Goal: Task Accomplishment & Management: Use online tool/utility

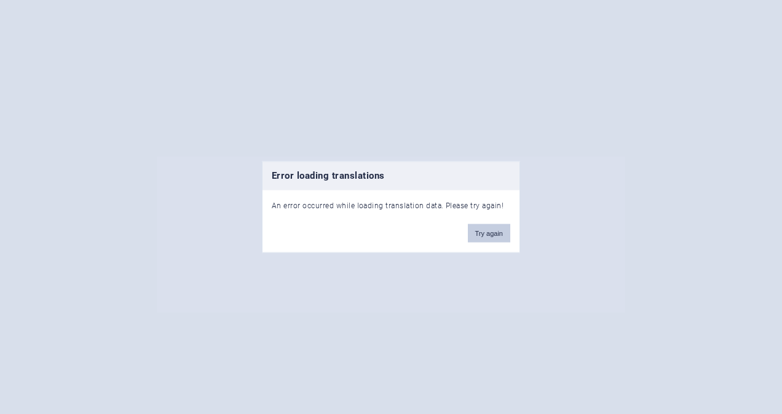
click at [489, 226] on button "Try again" at bounding box center [489, 233] width 42 height 18
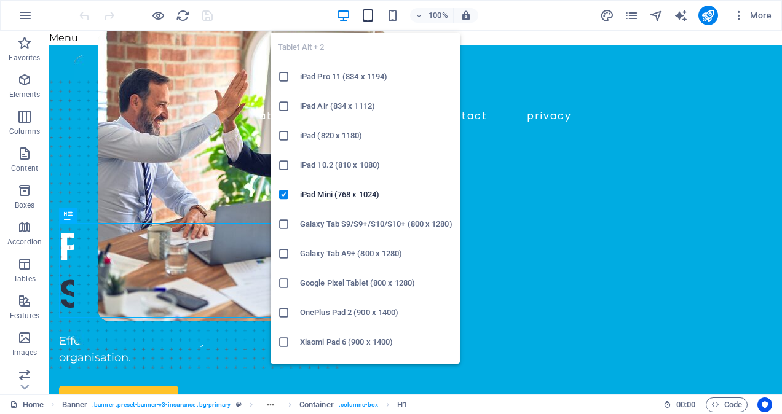
click at [374, 18] on icon "button" at bounding box center [368, 16] width 14 height 14
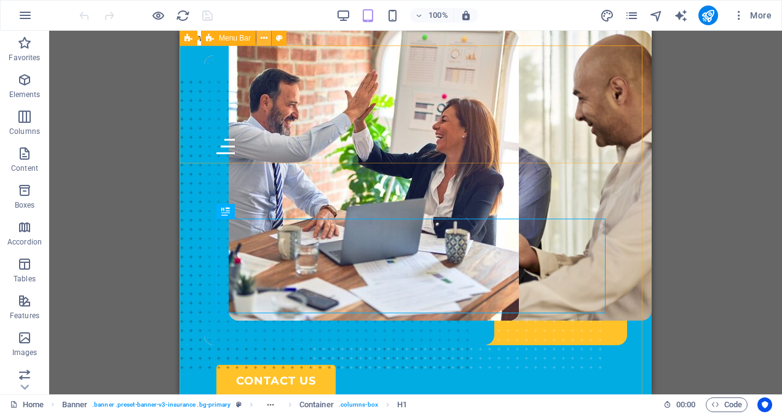
click at [264, 39] on icon at bounding box center [264, 38] width 7 height 13
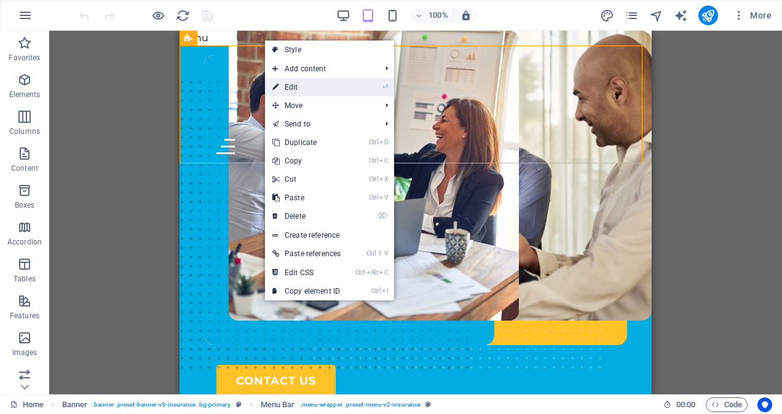
click at [288, 91] on link "⏎ Edit" at bounding box center [306, 87] width 83 height 18
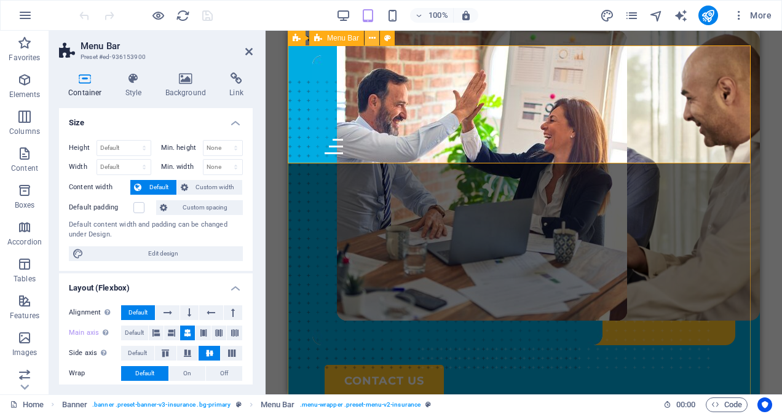
click at [373, 41] on icon at bounding box center [372, 38] width 7 height 13
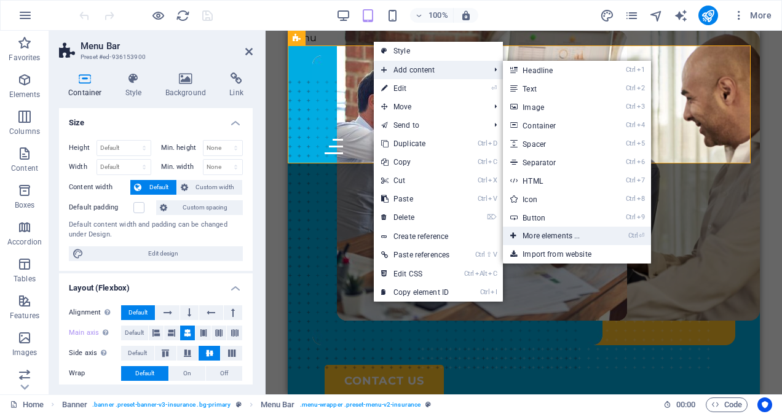
click at [552, 239] on link "Ctrl ⏎ More elements ..." at bounding box center [553, 236] width 101 height 18
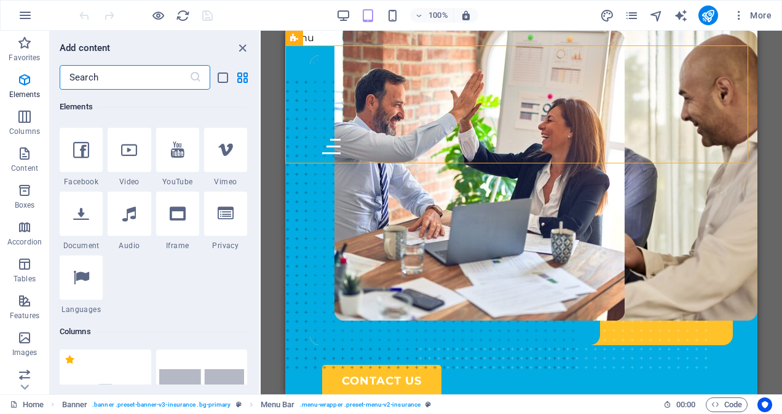
scroll to position [384, 0]
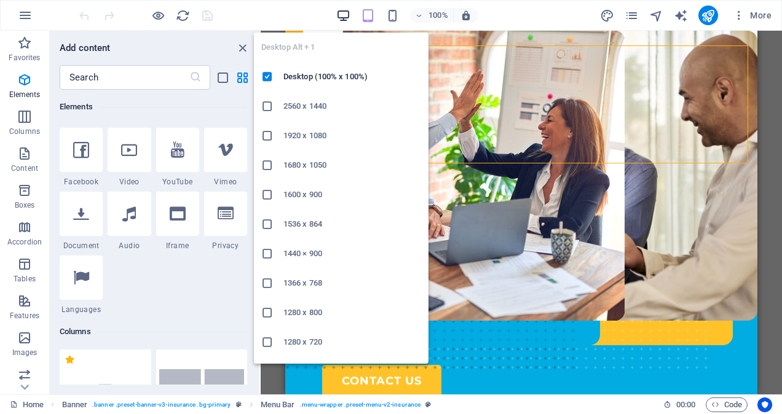
click at [347, 16] on icon "button" at bounding box center [343, 16] width 14 height 14
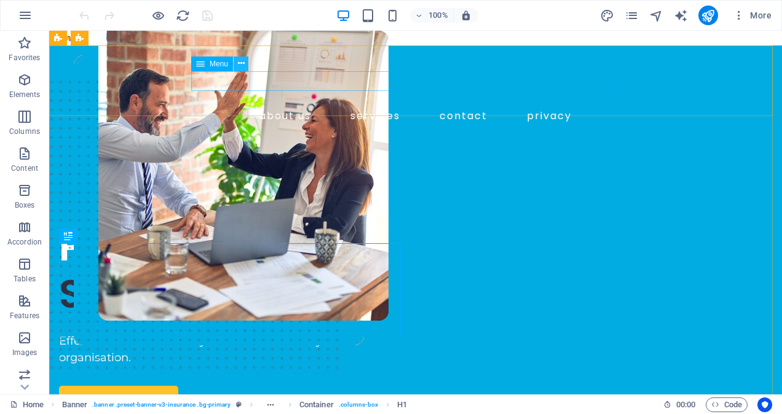
click at [238, 66] on icon at bounding box center [241, 63] width 7 height 13
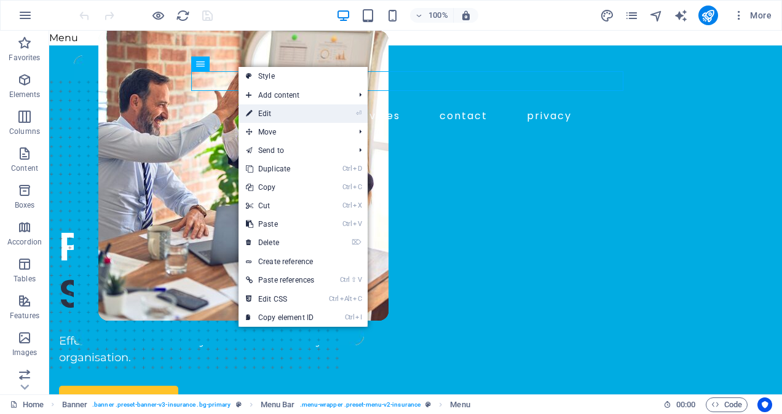
click at [263, 117] on link "⏎ Edit" at bounding box center [280, 114] width 83 height 18
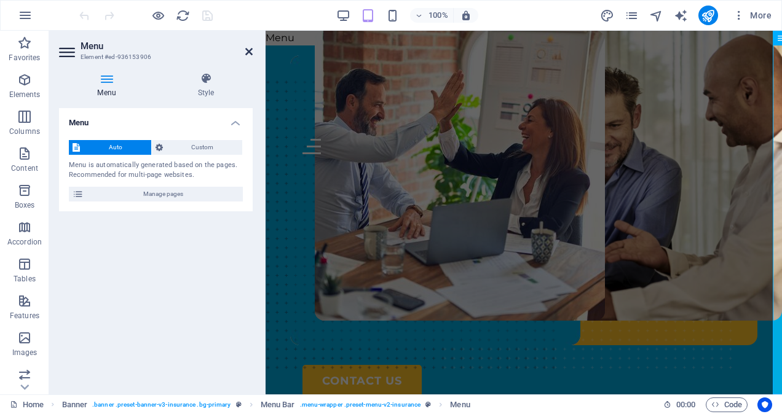
click at [245, 53] on icon at bounding box center [248, 52] width 7 height 10
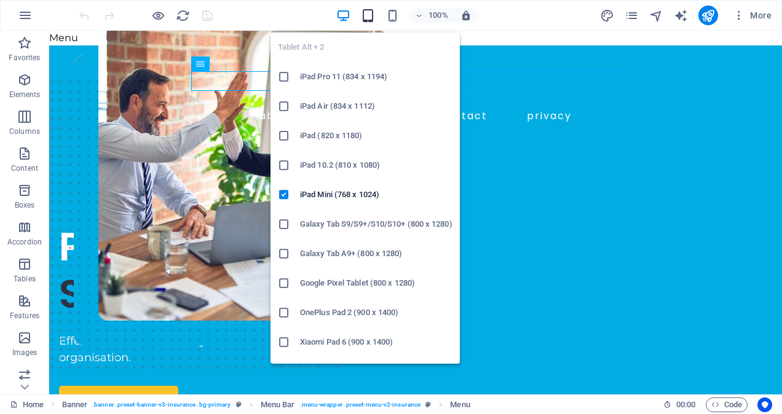
click at [369, 14] on icon "button" at bounding box center [368, 16] width 14 height 14
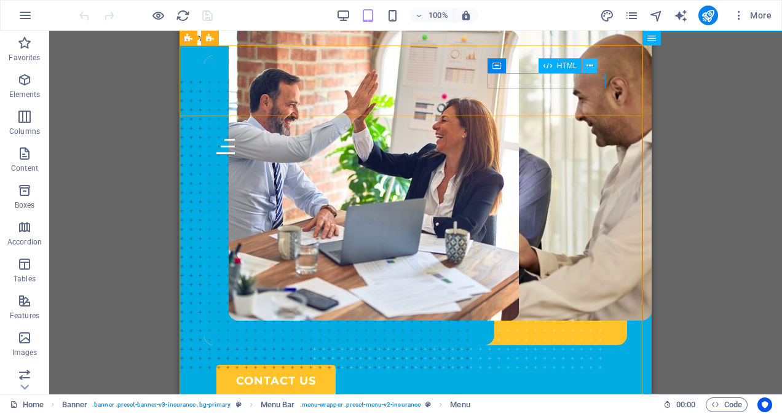
click at [590, 65] on icon at bounding box center [589, 66] width 7 height 13
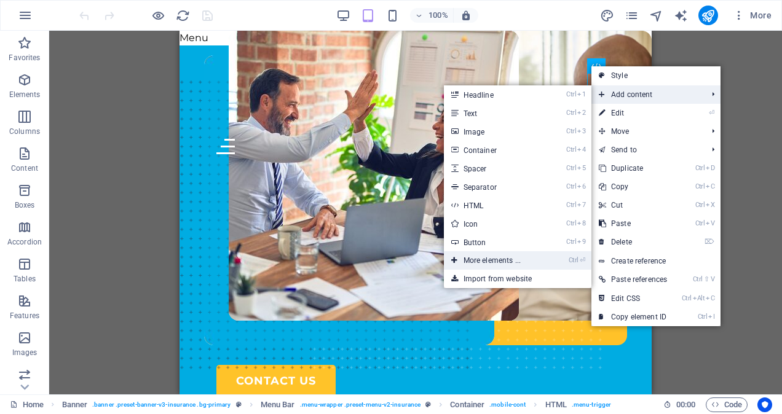
click at [489, 259] on link "Ctrl ⏎ More elements ..." at bounding box center [494, 260] width 101 height 18
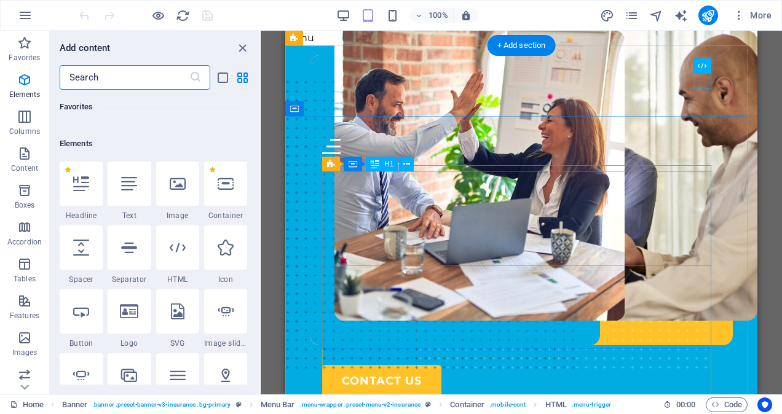
scroll to position [131, 0]
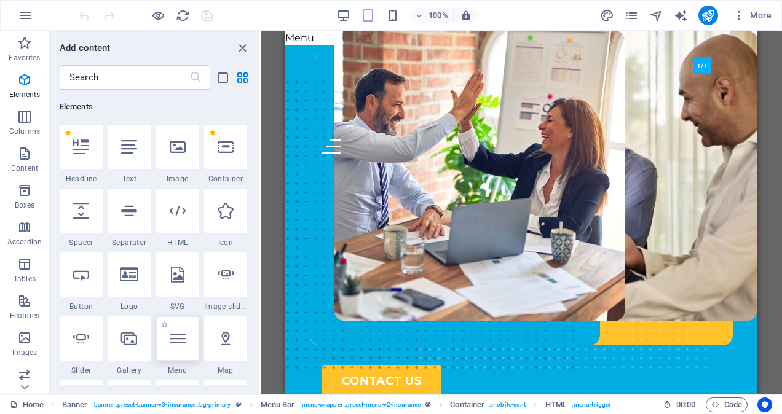
click at [179, 355] on div at bounding box center [177, 339] width 43 height 44
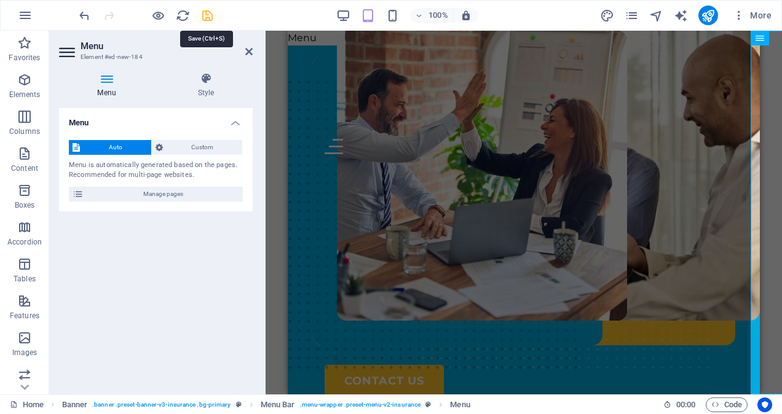
click at [207, 14] on icon "save" at bounding box center [207, 16] width 14 height 14
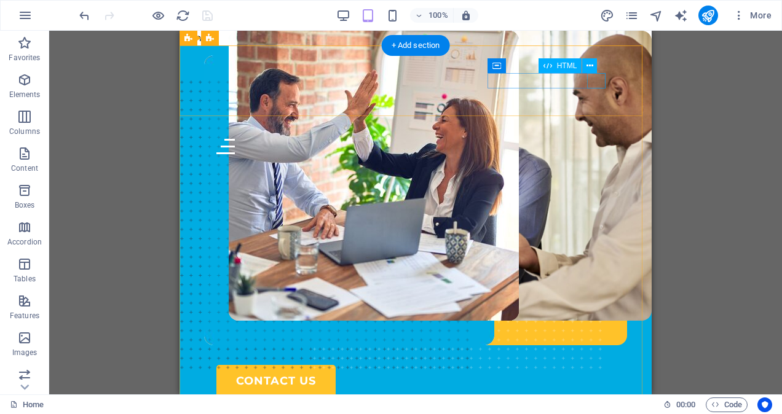
click at [598, 139] on div "Menu" at bounding box center [415, 146] width 398 height 15
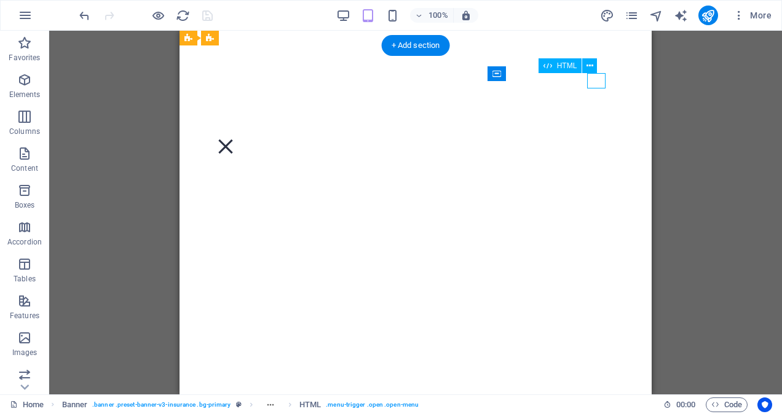
click at [235, 139] on div "Menu" at bounding box center [225, 146] width 18 height 15
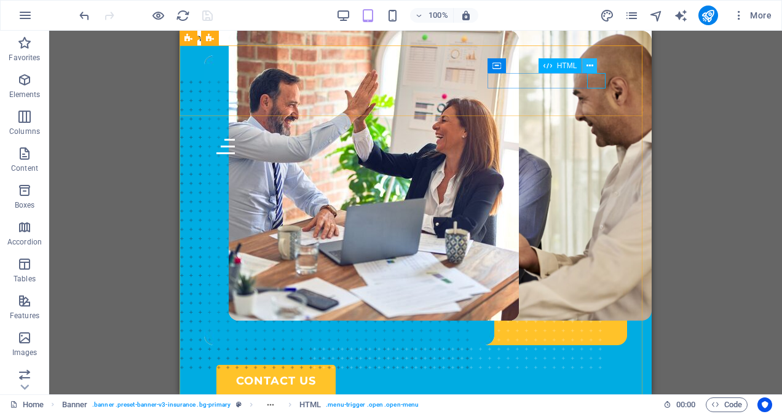
click at [591, 64] on icon at bounding box center [589, 66] width 7 height 13
click at [534, 71] on div "Container" at bounding box center [514, 65] width 55 height 15
click at [590, 64] on icon at bounding box center [589, 66] width 7 height 13
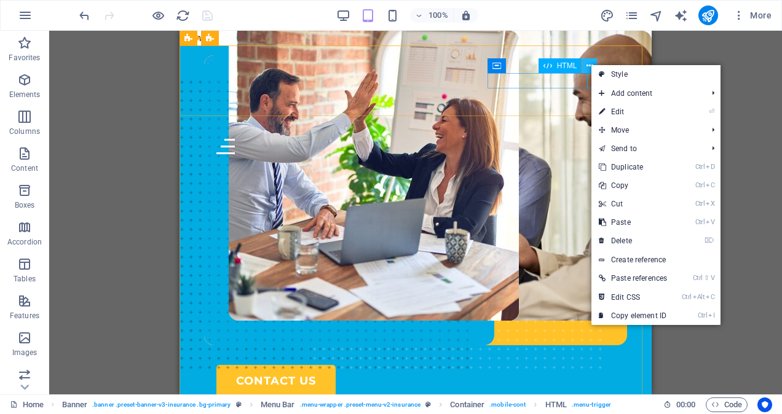
click at [591, 64] on icon at bounding box center [589, 66] width 7 height 13
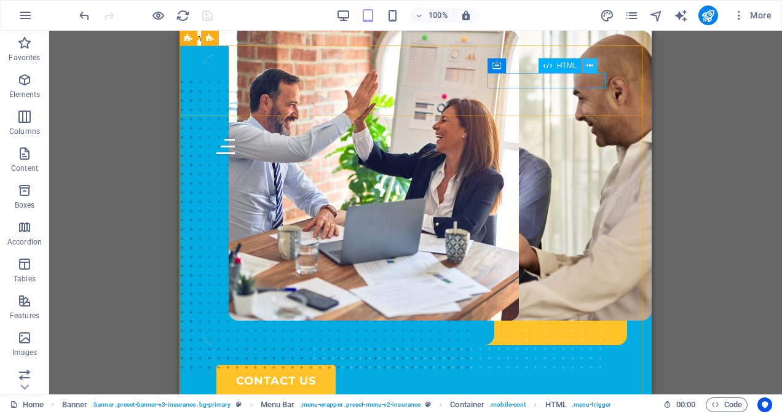
click at [588, 63] on icon at bounding box center [589, 66] width 7 height 13
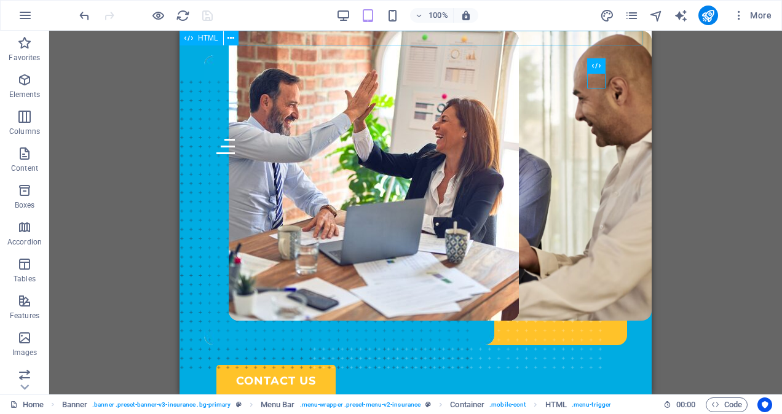
click at [204, 39] on span "HTML" at bounding box center [208, 37] width 20 height 7
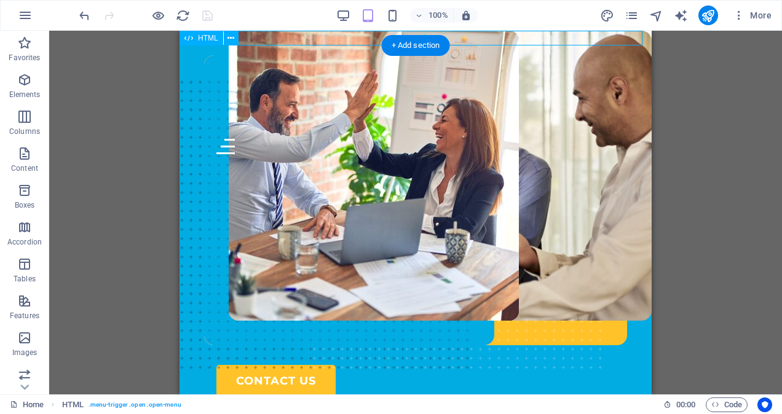
click at [257, 40] on div "Menu" at bounding box center [416, 38] width 472 height 15
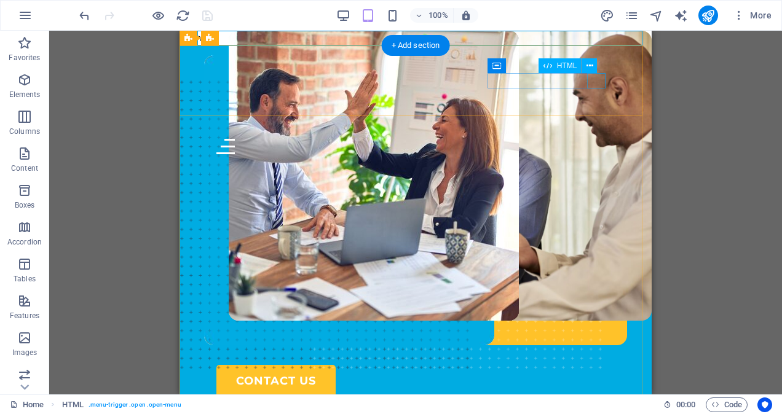
click at [595, 139] on div "Menu" at bounding box center [415, 146] width 398 height 15
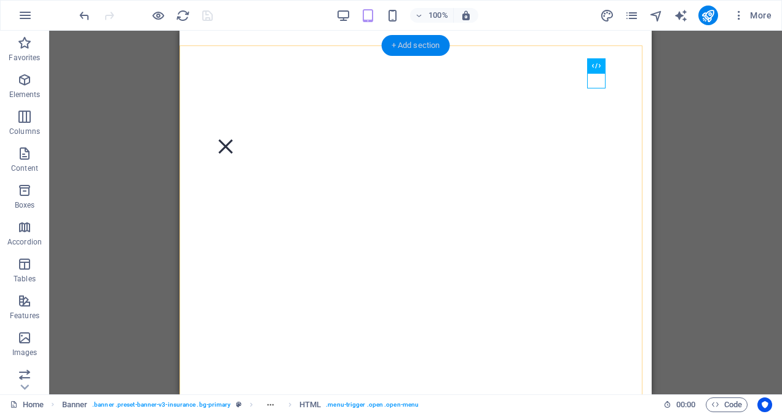
click at [411, 51] on div "+ Add section" at bounding box center [416, 45] width 68 height 21
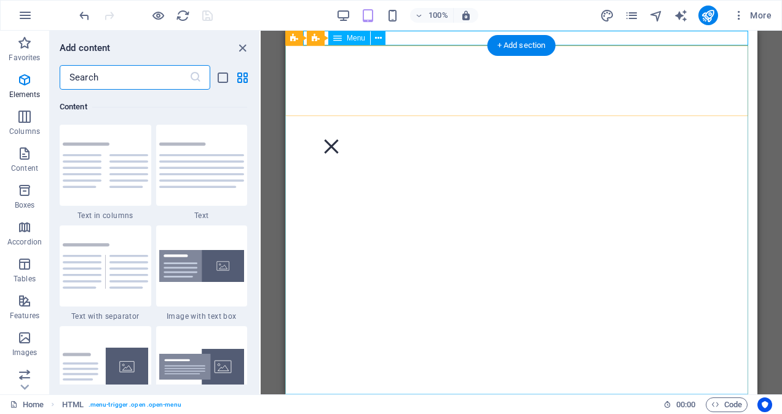
scroll to position [2151, 0]
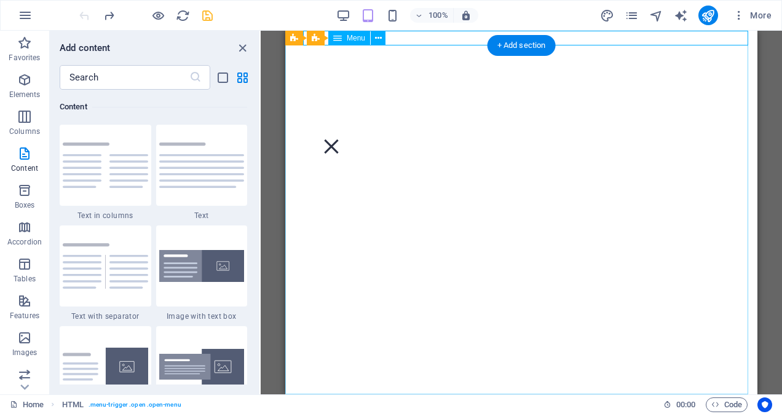
click at [507, 91] on nav "About us Services Contact Privacy" at bounding box center [521, 213] width 472 height 364
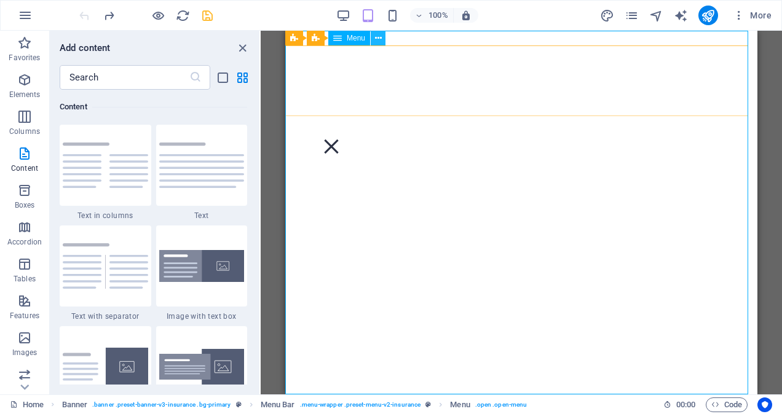
click at [379, 38] on icon at bounding box center [378, 38] width 7 height 13
click at [242, 49] on icon "close panel" at bounding box center [242, 48] width 14 height 14
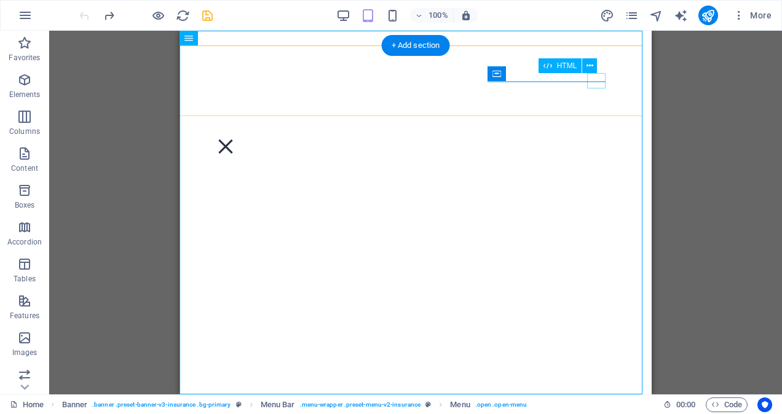
click at [235, 139] on div "Menu" at bounding box center [225, 146] width 18 height 15
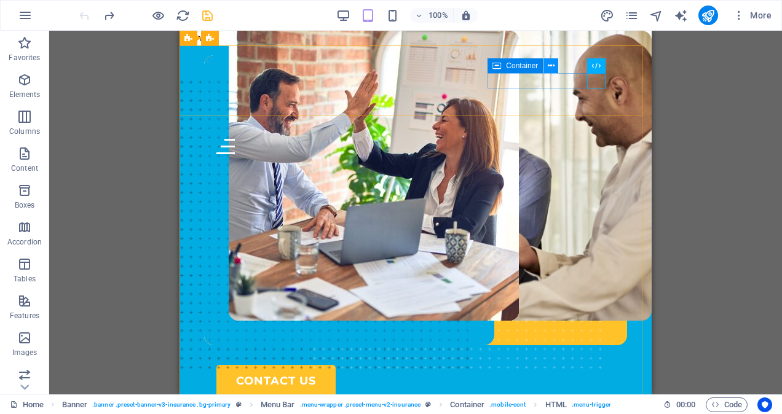
click at [551, 62] on icon at bounding box center [551, 66] width 7 height 13
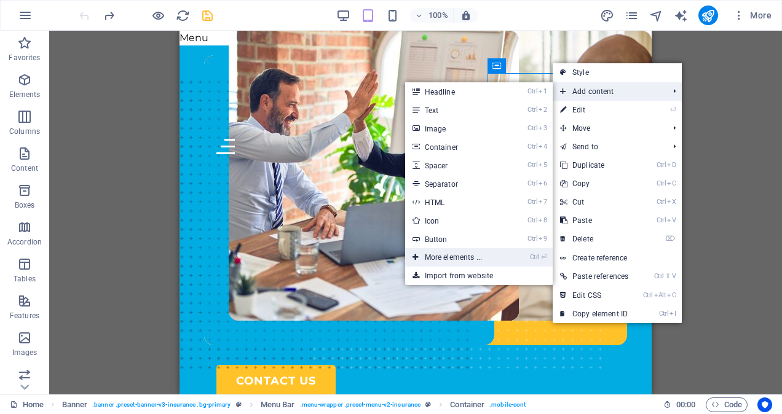
click at [451, 257] on link "Ctrl ⏎ More elements ..." at bounding box center [455, 257] width 101 height 18
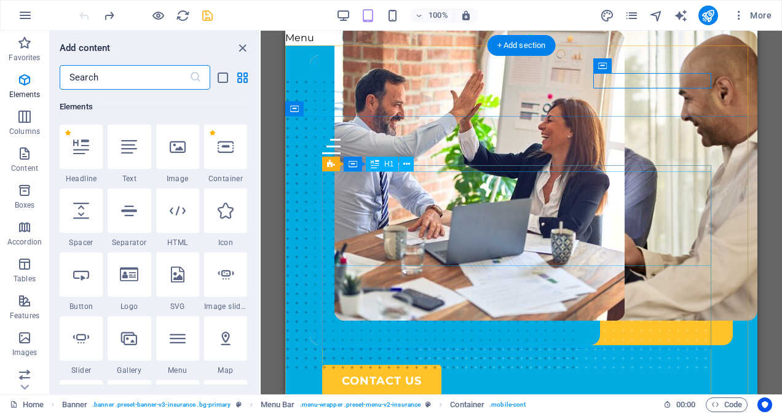
scroll to position [131, 0]
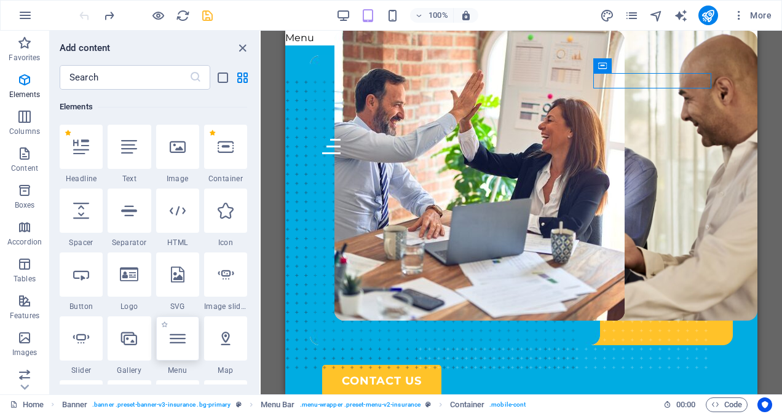
click at [175, 347] on div at bounding box center [177, 339] width 43 height 44
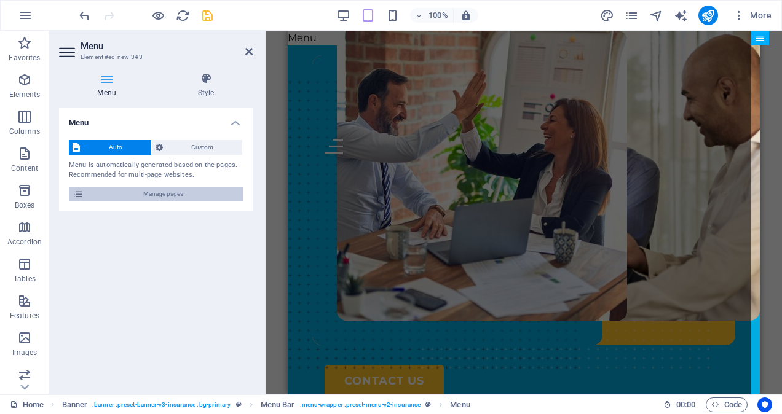
click at [166, 192] on span "Manage pages" at bounding box center [163, 194] width 152 height 15
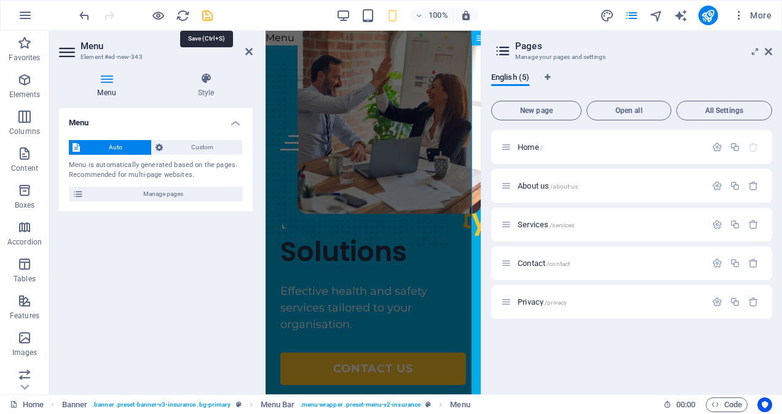
click at [208, 14] on icon "save" at bounding box center [207, 16] width 14 height 14
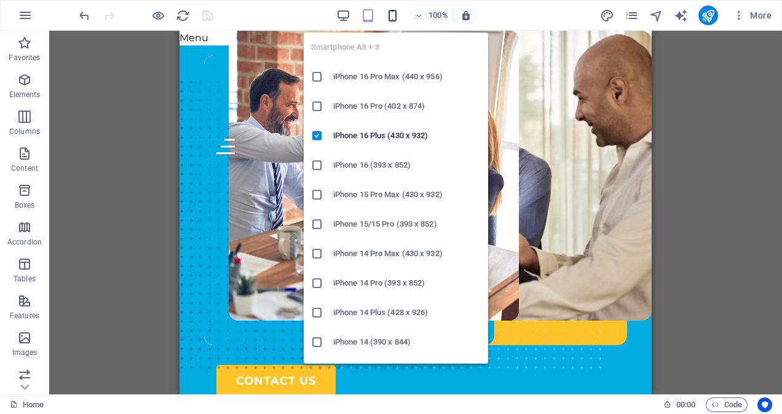
click at [393, 13] on icon "button" at bounding box center [392, 16] width 14 height 14
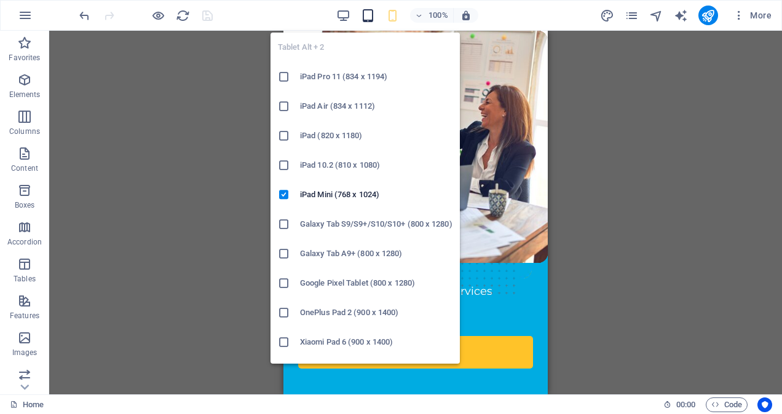
click at [369, 18] on icon "button" at bounding box center [368, 16] width 14 height 14
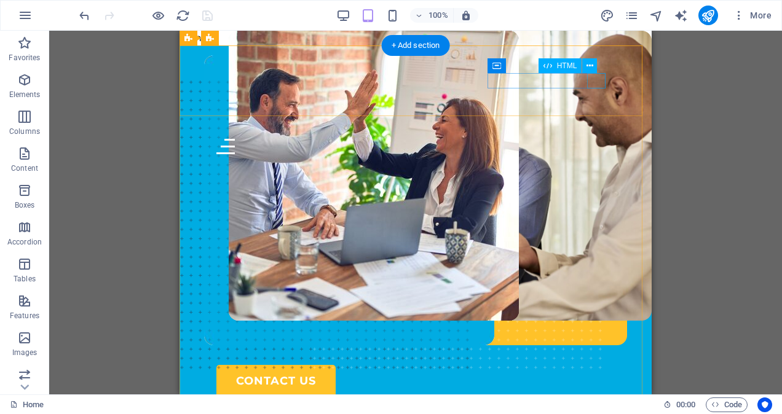
click at [591, 139] on div "Menu" at bounding box center [415, 146] width 398 height 15
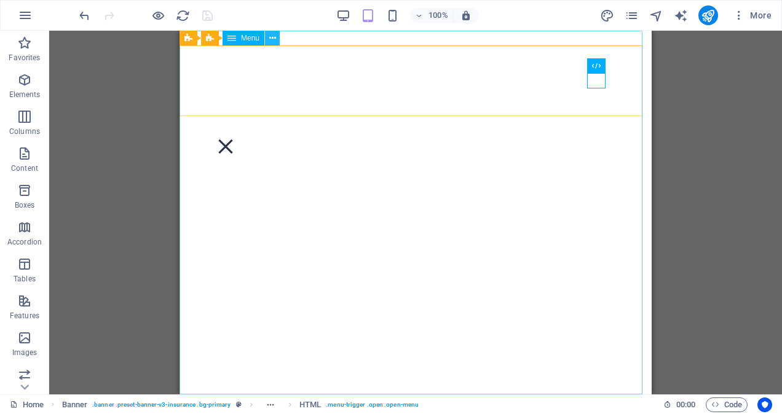
click at [271, 40] on icon at bounding box center [272, 38] width 7 height 13
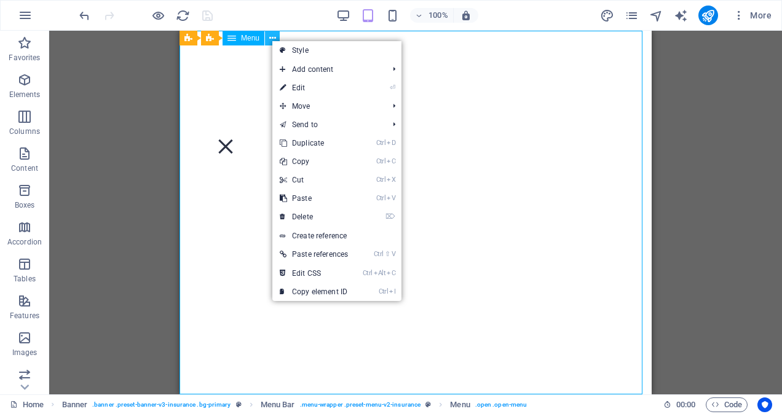
click at [271, 40] on icon at bounding box center [272, 38] width 7 height 13
click at [220, 146] on nav "About us Services Contact Privacy" at bounding box center [416, 213] width 472 height 364
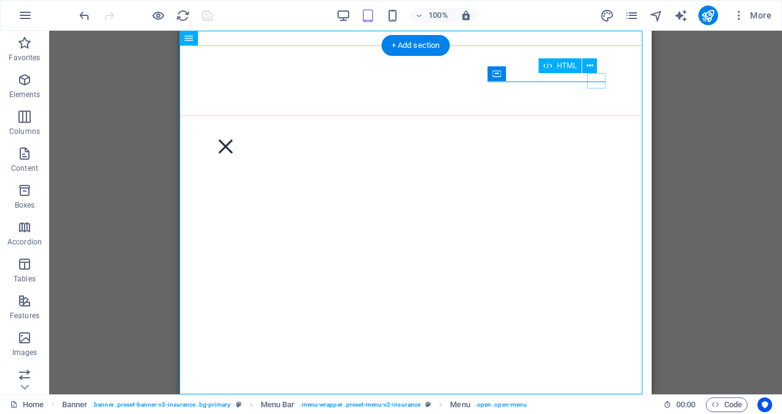
click at [235, 139] on div "Menu" at bounding box center [225, 146] width 18 height 15
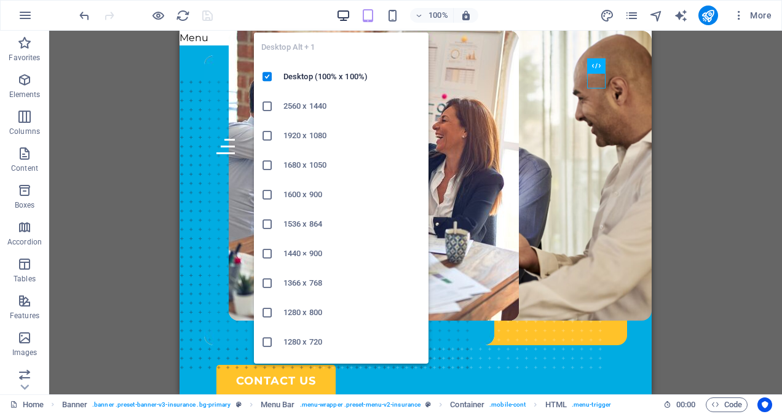
click at [341, 20] on icon "button" at bounding box center [343, 16] width 14 height 14
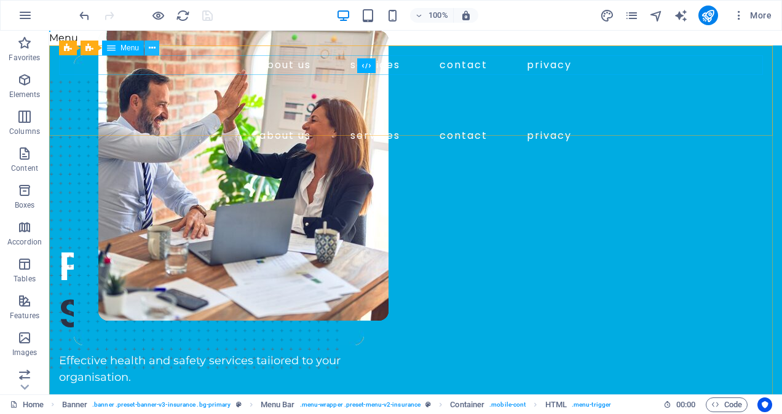
click at [151, 48] on icon at bounding box center [152, 48] width 7 height 13
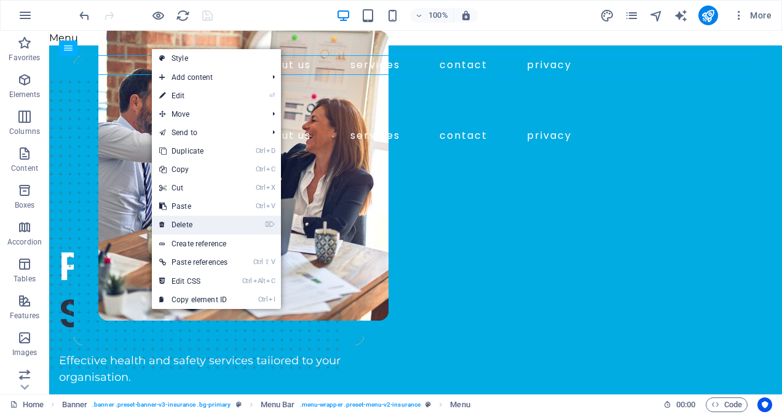
click at [187, 226] on link "⌦ Delete" at bounding box center [193, 225] width 83 height 18
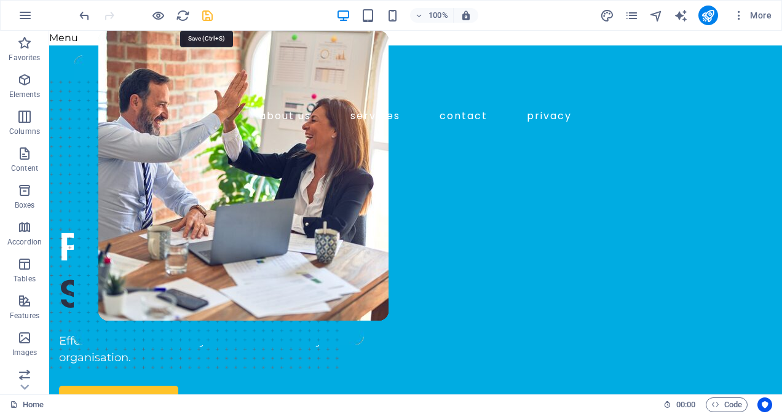
click at [208, 17] on icon "save" at bounding box center [207, 16] width 14 height 14
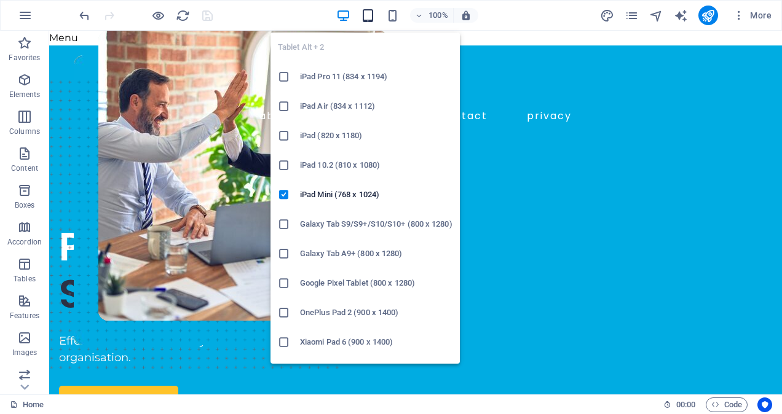
click at [370, 16] on icon "button" at bounding box center [368, 16] width 14 height 14
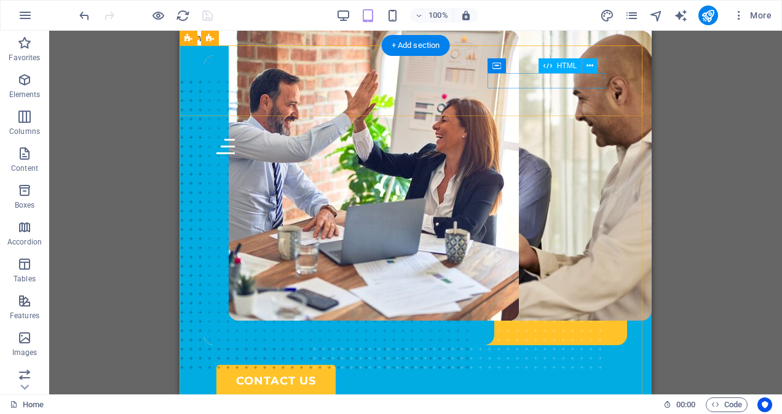
click at [598, 139] on div "Menu" at bounding box center [415, 146] width 398 height 15
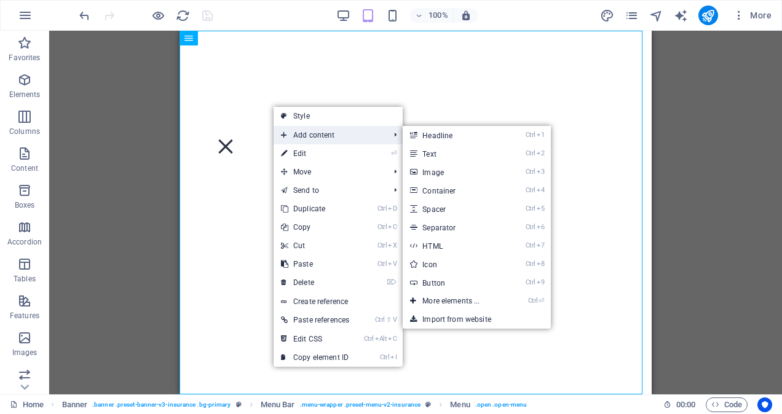
click at [305, 132] on span "Add content" at bounding box center [329, 135] width 111 height 18
click at [443, 302] on link "Ctrl ⏎ More elements ..." at bounding box center [453, 301] width 101 height 18
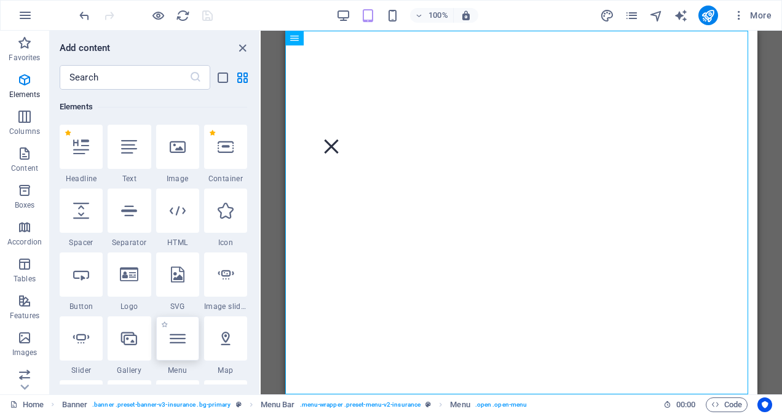
click at [180, 344] on icon at bounding box center [178, 339] width 16 height 16
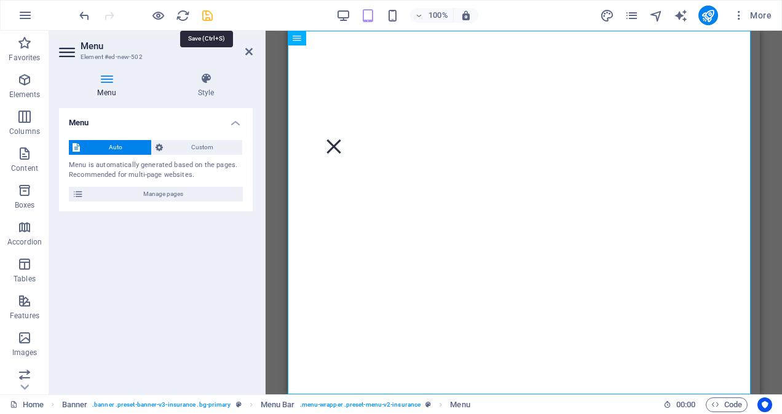
click at [209, 15] on icon "save" at bounding box center [207, 16] width 14 height 14
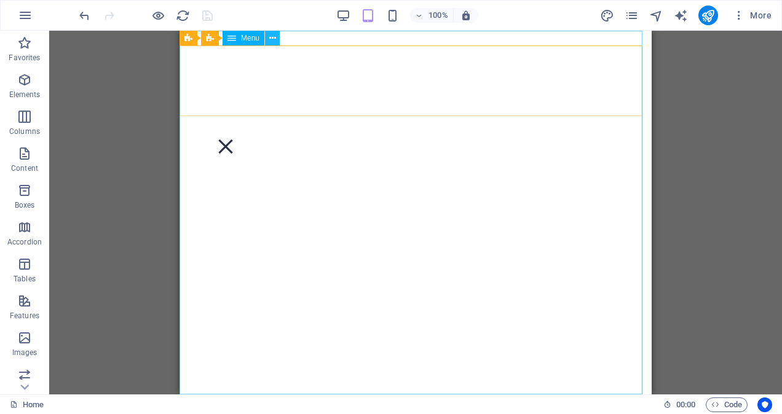
click at [272, 37] on icon at bounding box center [272, 38] width 7 height 13
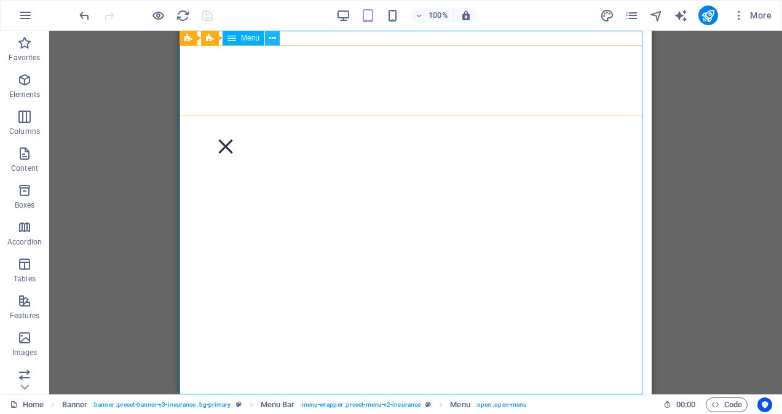
click at [274, 34] on icon at bounding box center [272, 38] width 7 height 13
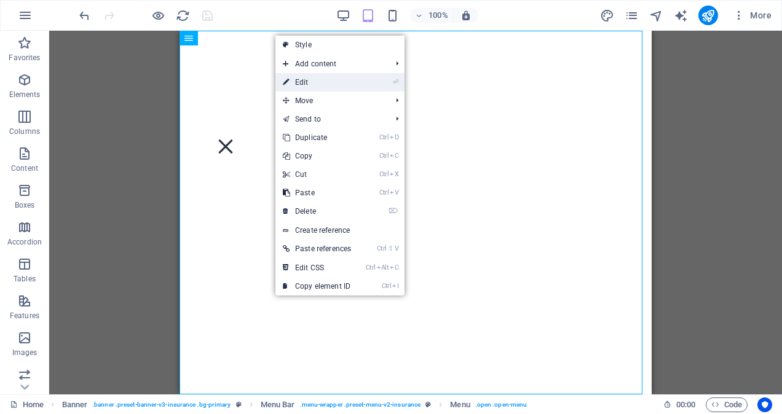
click at [296, 79] on link "⏎ Edit" at bounding box center [316, 82] width 83 height 18
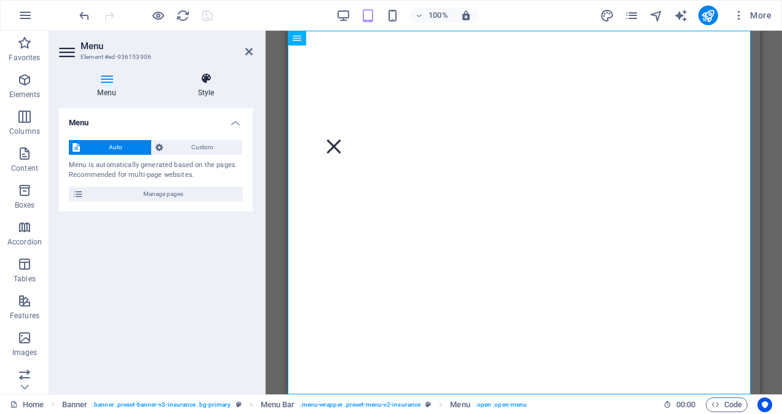
click at [205, 87] on h4 "Style" at bounding box center [205, 86] width 93 height 26
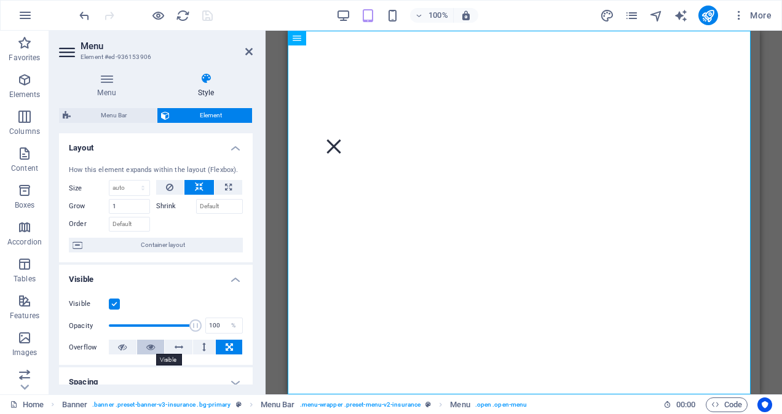
click at [146, 350] on icon at bounding box center [150, 347] width 9 height 15
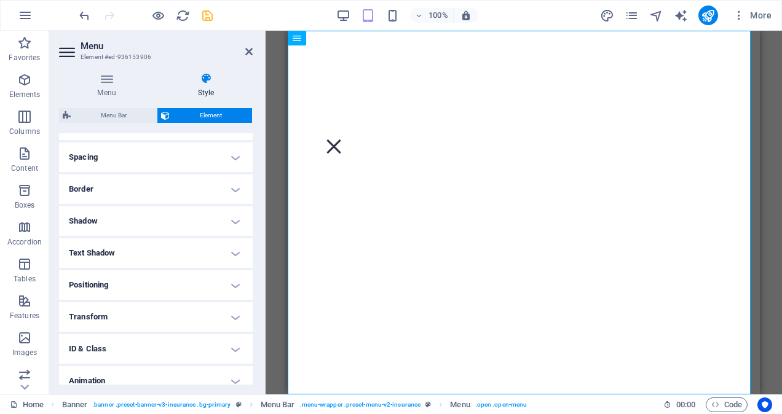
scroll to position [0, 0]
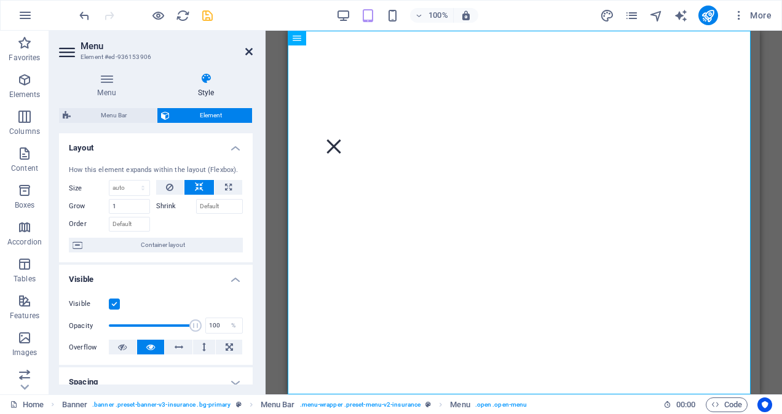
click at [245, 55] on icon at bounding box center [248, 52] width 7 height 10
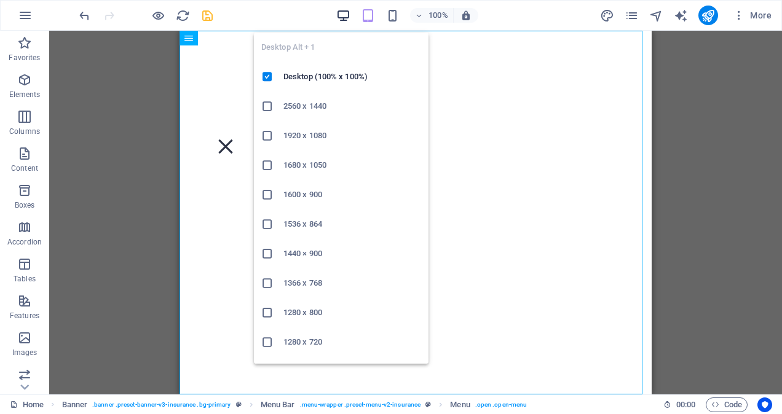
click at [341, 18] on icon "button" at bounding box center [343, 16] width 14 height 14
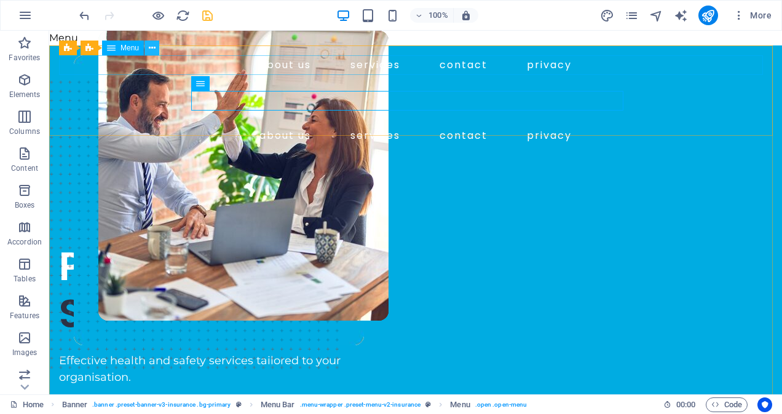
click at [152, 49] on icon at bounding box center [152, 48] width 7 height 13
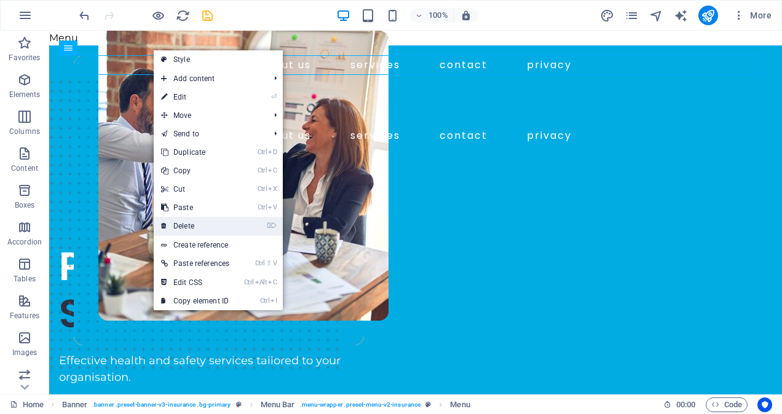
click at [205, 227] on link "⌦ Delete" at bounding box center [195, 226] width 83 height 18
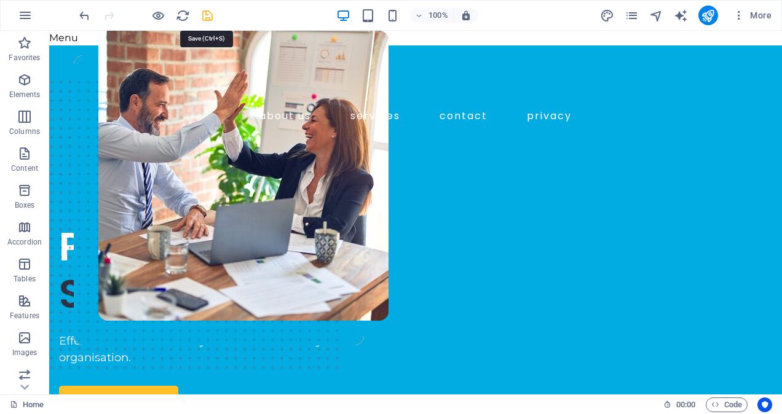
click at [205, 18] on icon "save" at bounding box center [207, 16] width 14 height 14
